Goal: Navigation & Orientation: Understand site structure

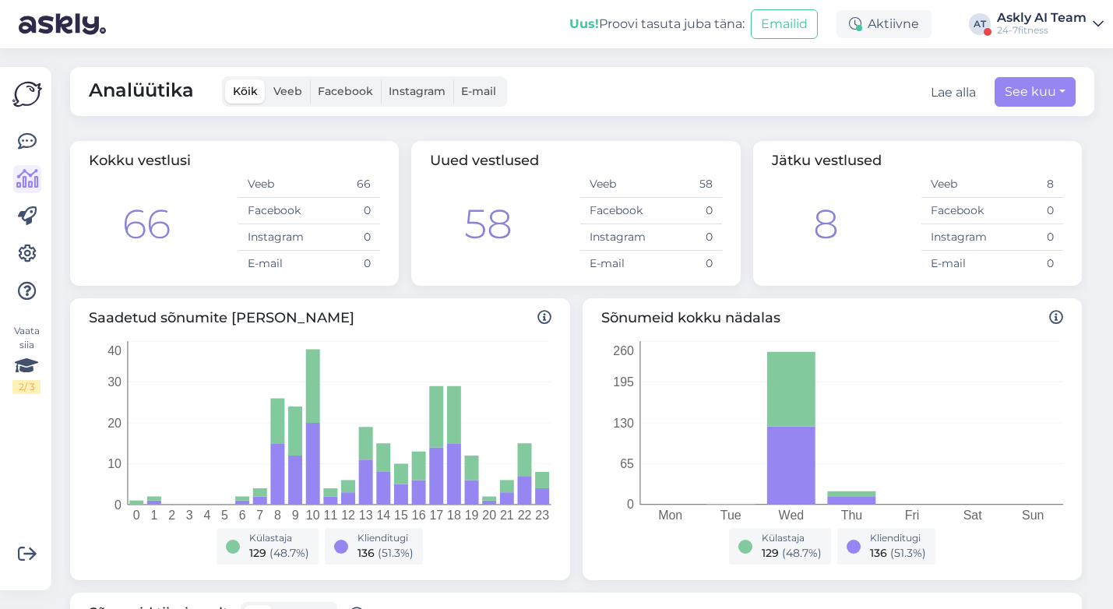
click at [1028, 19] on div "Askly AI Team" at bounding box center [1042, 18] width 90 height 12
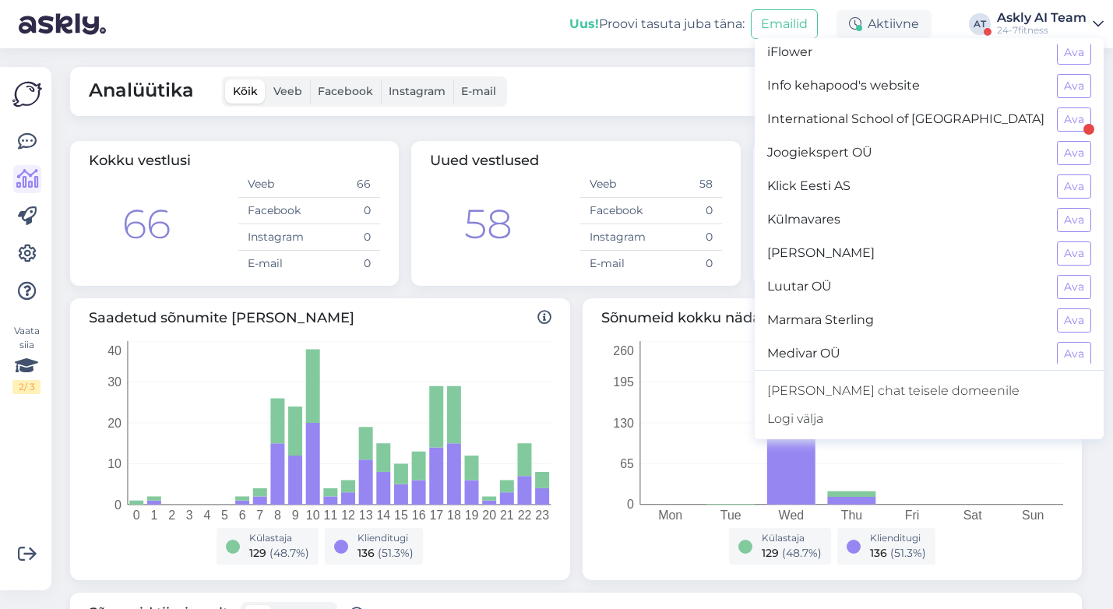
scroll to position [587, 0]
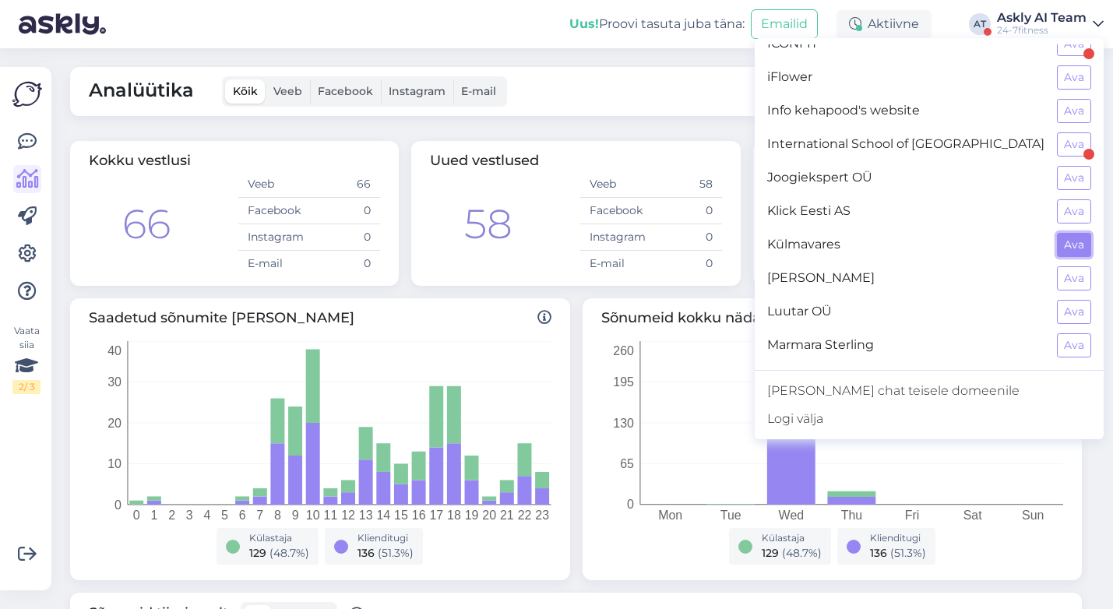
click at [1066, 245] on button "Ava" at bounding box center [1074, 245] width 34 height 24
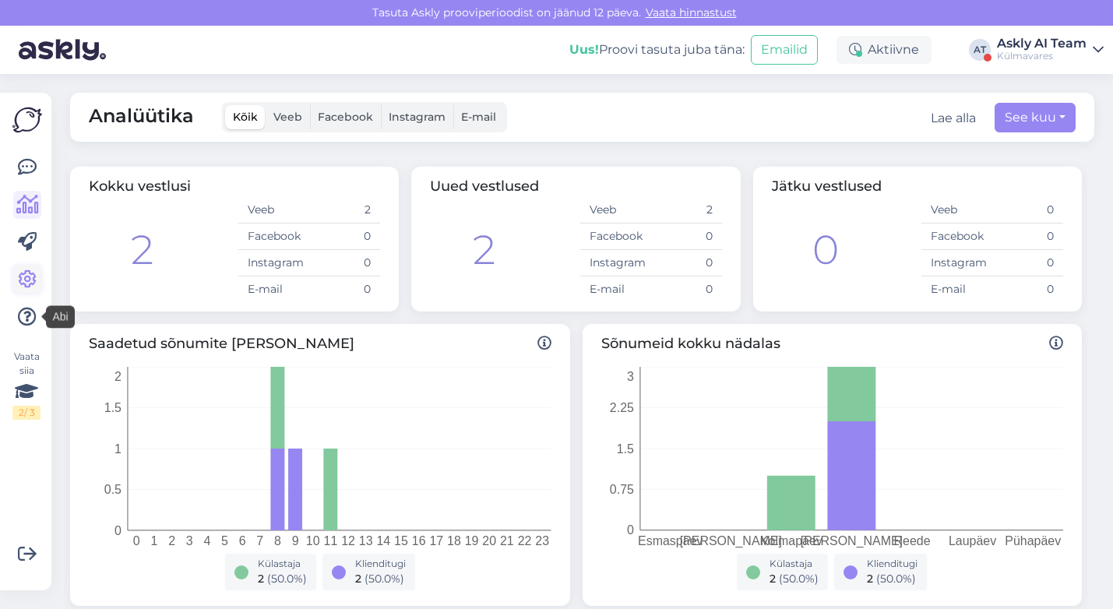
click at [21, 280] on icon at bounding box center [27, 279] width 19 height 19
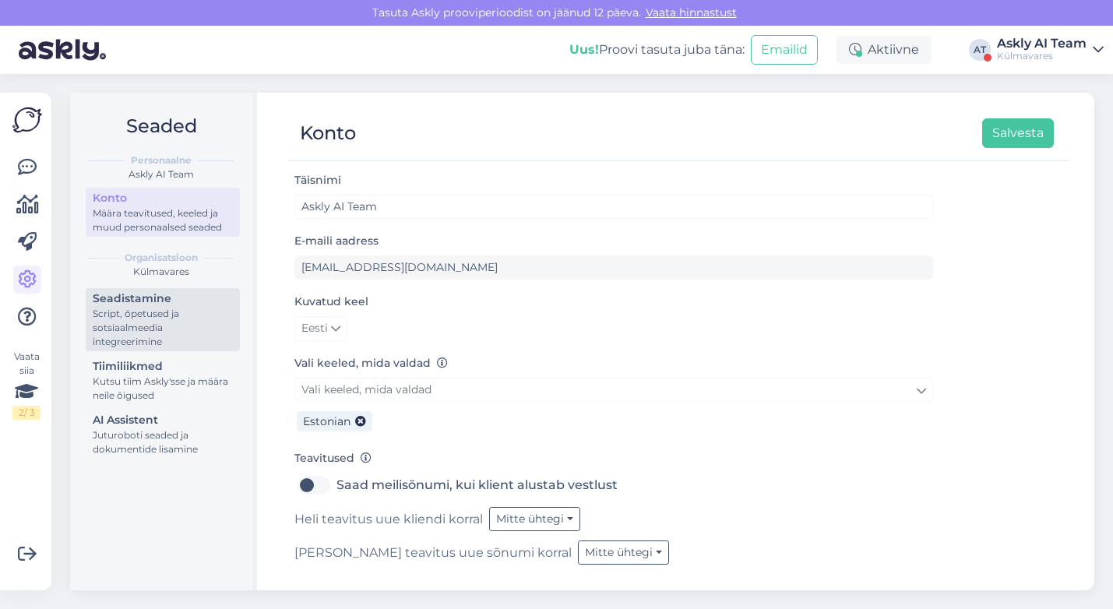
click at [177, 319] on div "Script, õpetused ja sotsiaalmeedia integreerimine" at bounding box center [163, 328] width 140 height 42
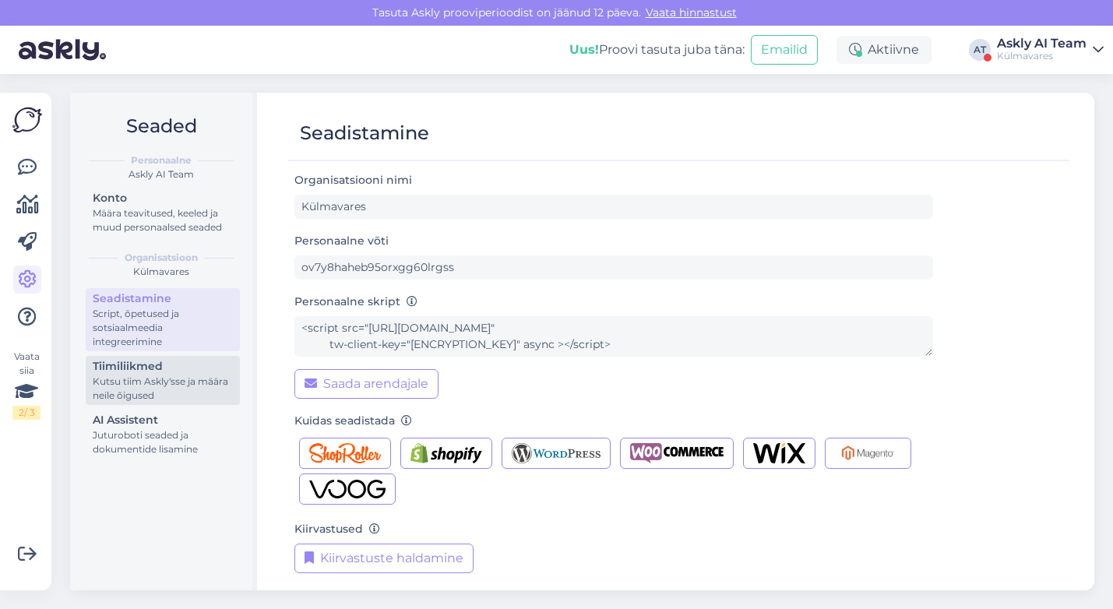
click at [186, 390] on div "Kutsu tiim Askly'sse ja määra neile õigused" at bounding box center [163, 389] width 140 height 28
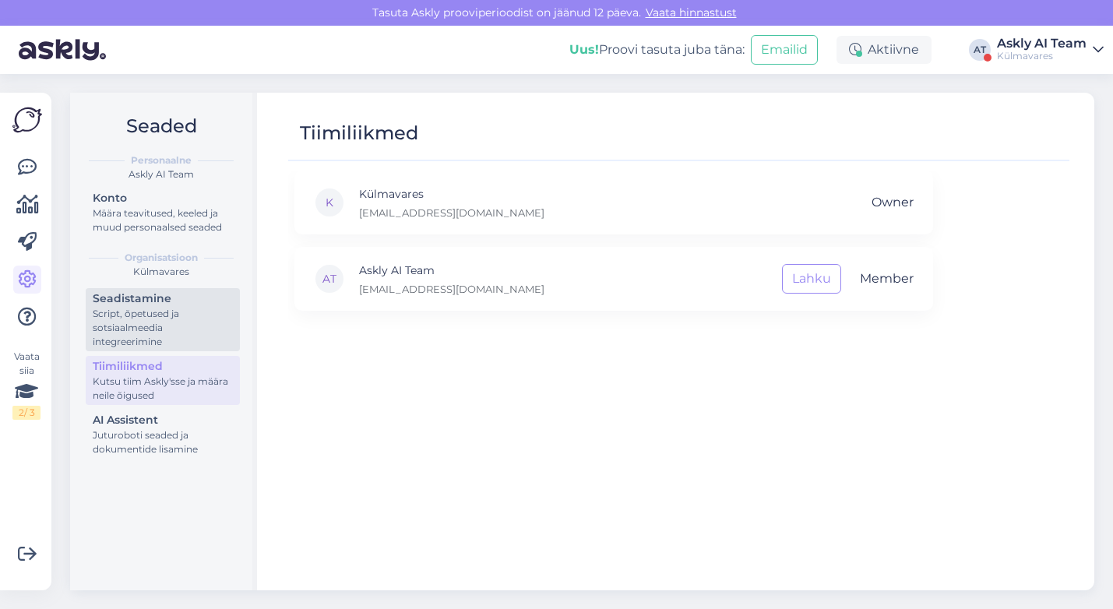
click at [180, 298] on div "Seadistamine" at bounding box center [163, 299] width 140 height 16
